Goal: Information Seeking & Learning: Learn about a topic

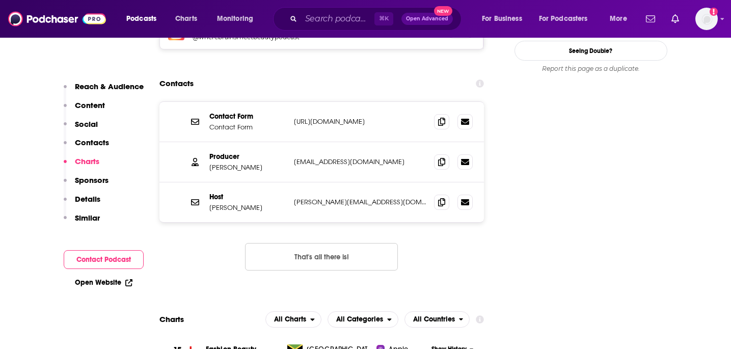
scroll to position [908, 0]
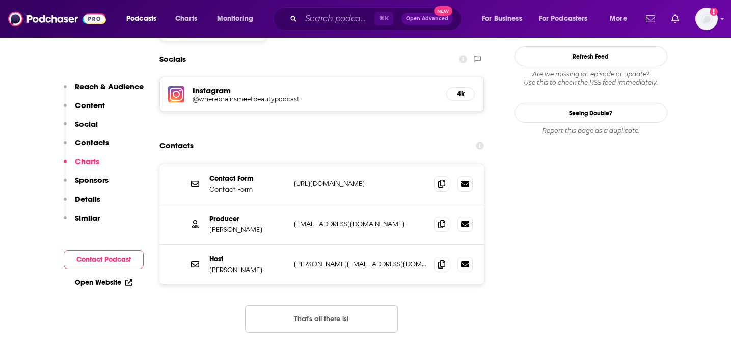
click at [337, 179] on p "https://www.wherebrainsmeetbeauty.com/sponsorship/" at bounding box center [360, 183] width 132 height 9
click at [373, 179] on p "https://www.wherebrainsmeetbeauty.com/sponsorship/" at bounding box center [360, 183] width 132 height 9
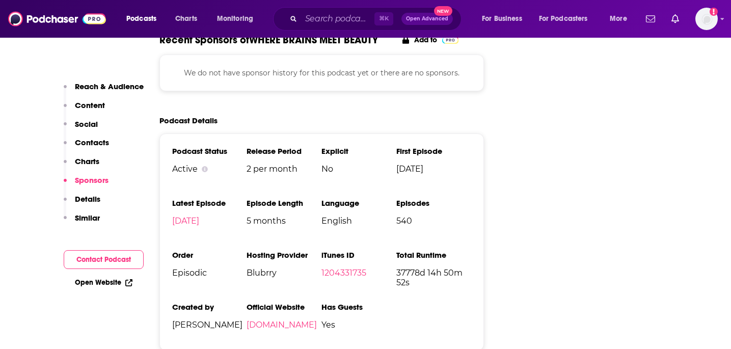
scroll to position [1505, 0]
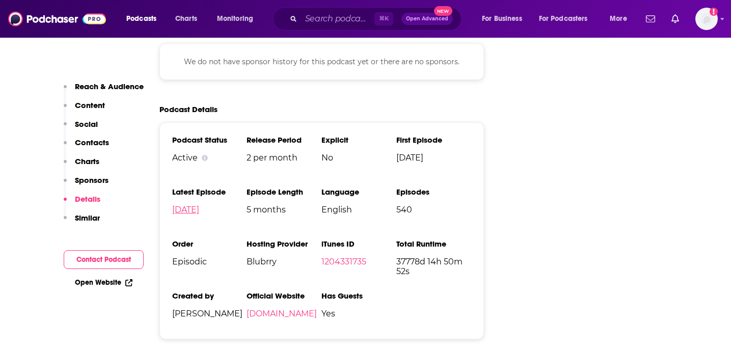
click at [199, 205] on link "Sep 24th, 2025" at bounding box center [185, 210] width 27 height 10
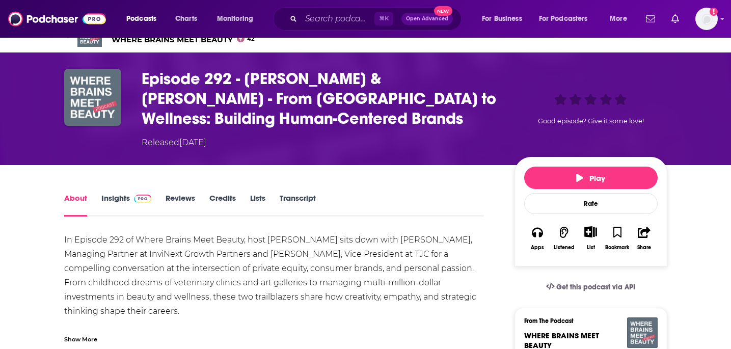
scroll to position [73, 0]
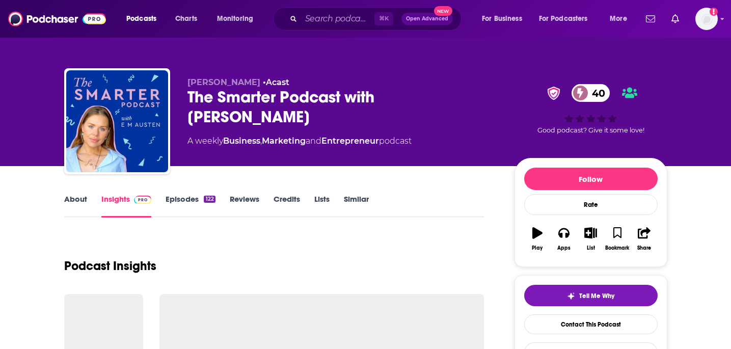
scroll to position [2, 0]
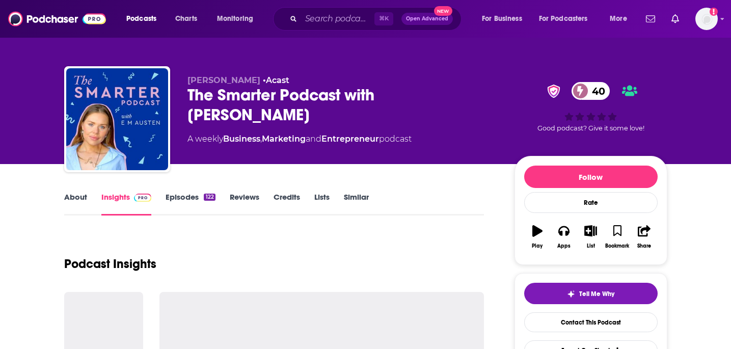
click at [204, 207] on link "Episodes 122" at bounding box center [190, 203] width 49 height 23
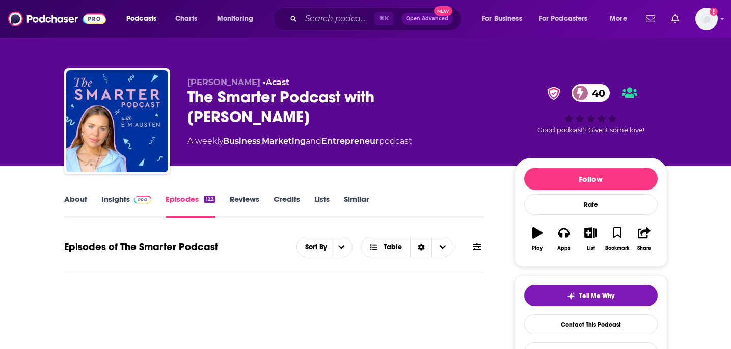
drag, startPoint x: 177, startPoint y: 201, endPoint x: 206, endPoint y: 236, distance: 45.6
click at [177, 201] on link "Episodes 122" at bounding box center [190, 205] width 49 height 23
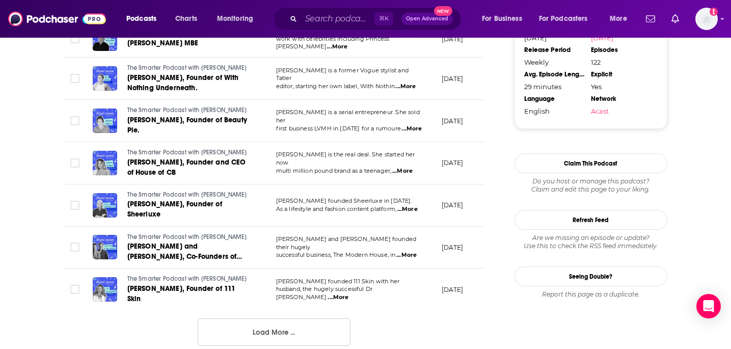
scroll to position [994, 0]
